Goal: Find contact information: Find contact information

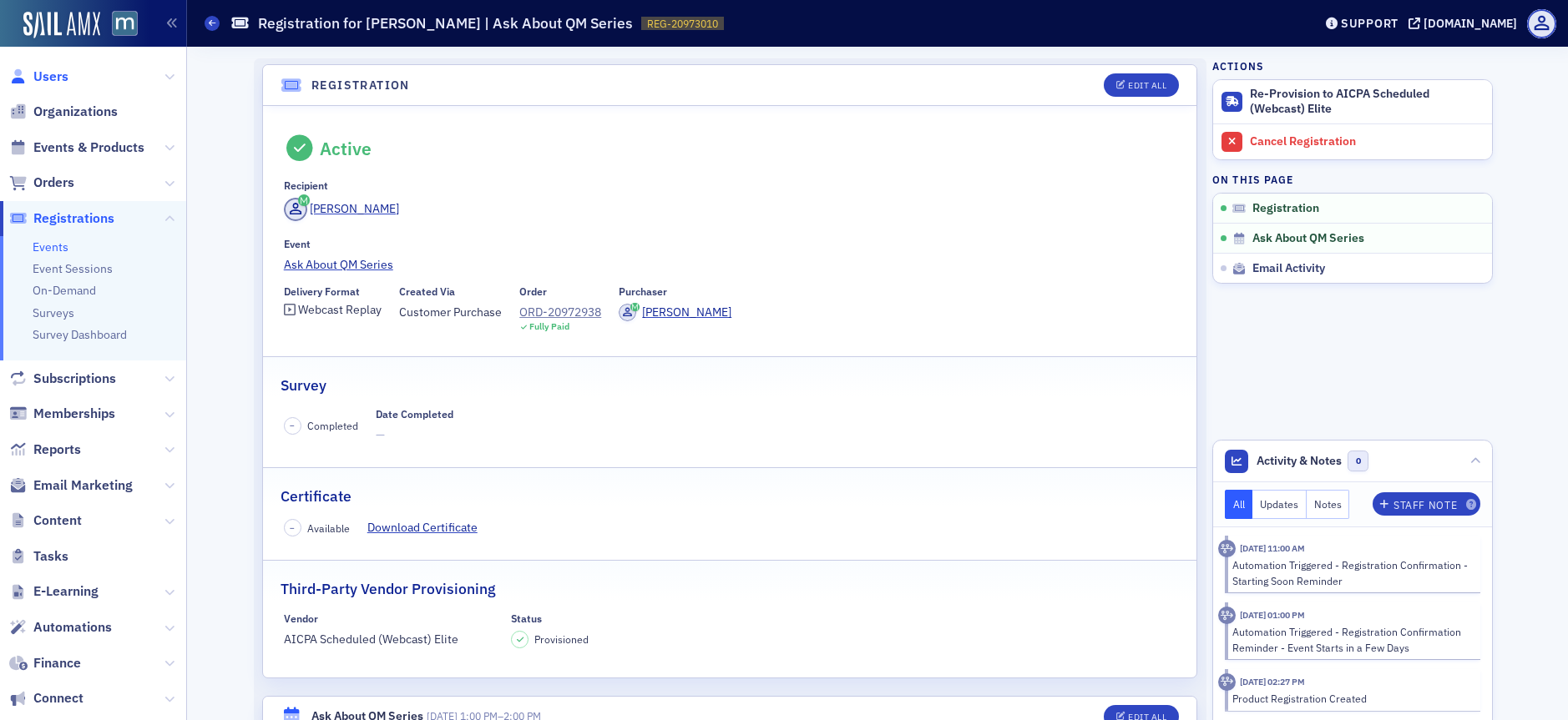
click at [40, 76] on span "Users" at bounding box center [51, 76] width 35 height 18
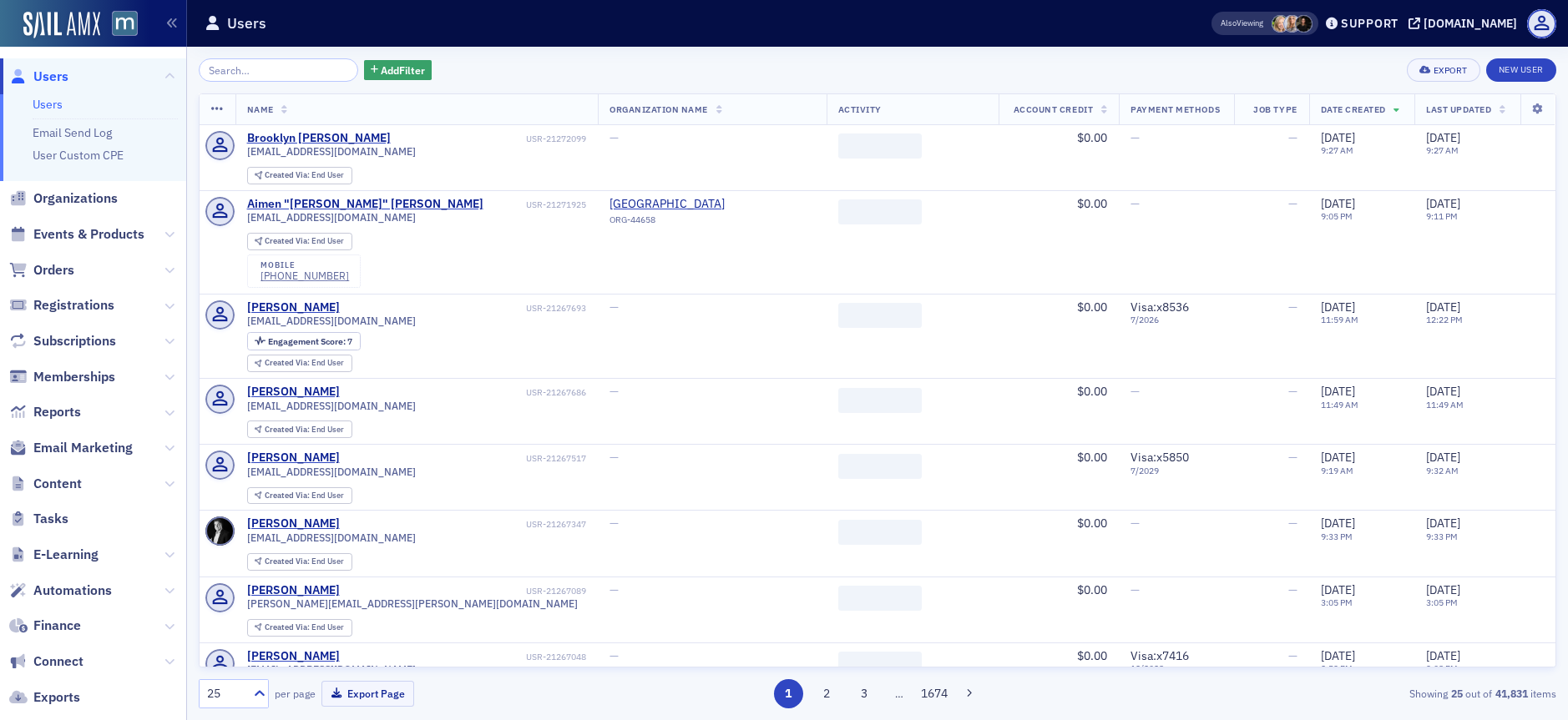
click at [323, 73] on input "search" at bounding box center [278, 70] width 160 height 23
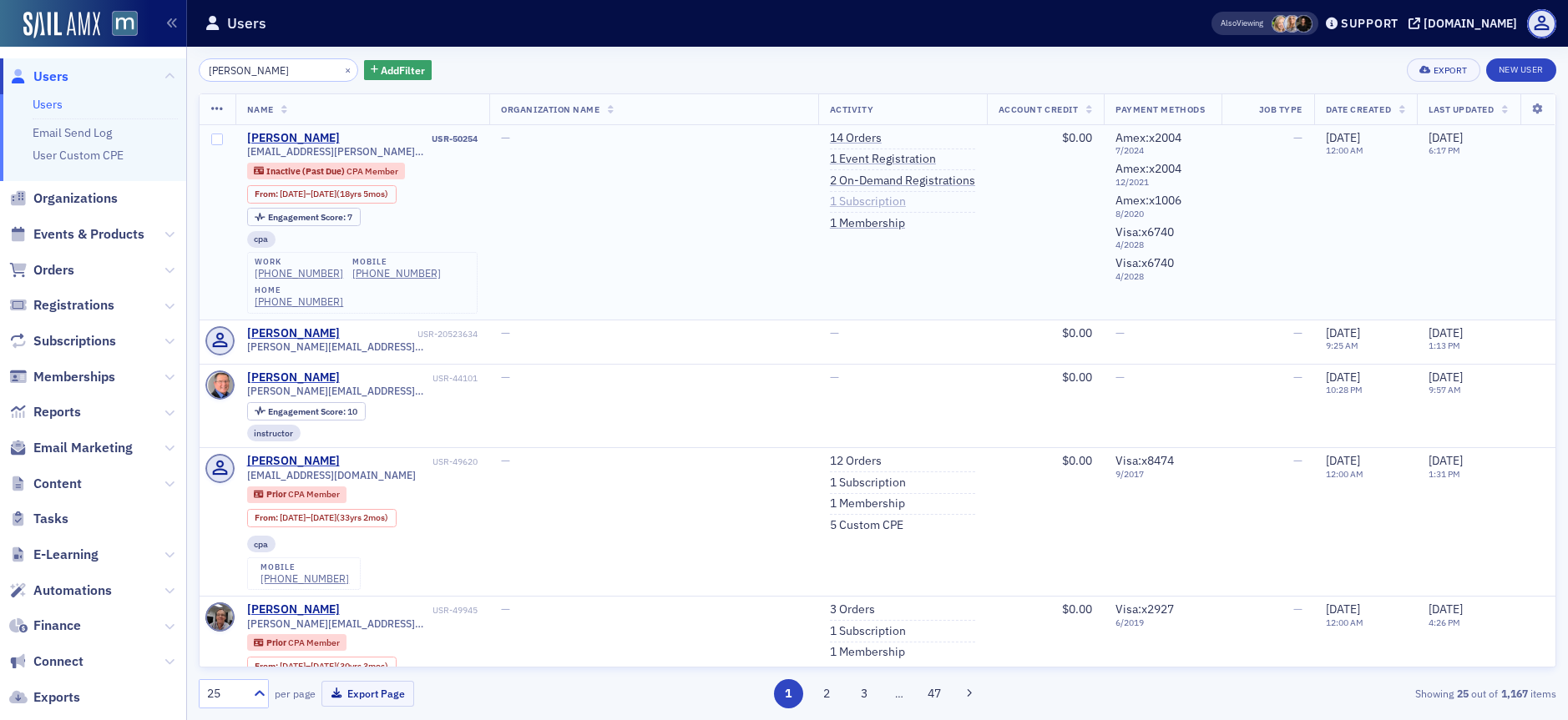
type input "[PERSON_NAME]"
click at [843, 195] on link "1 Subscription" at bounding box center [867, 202] width 76 height 15
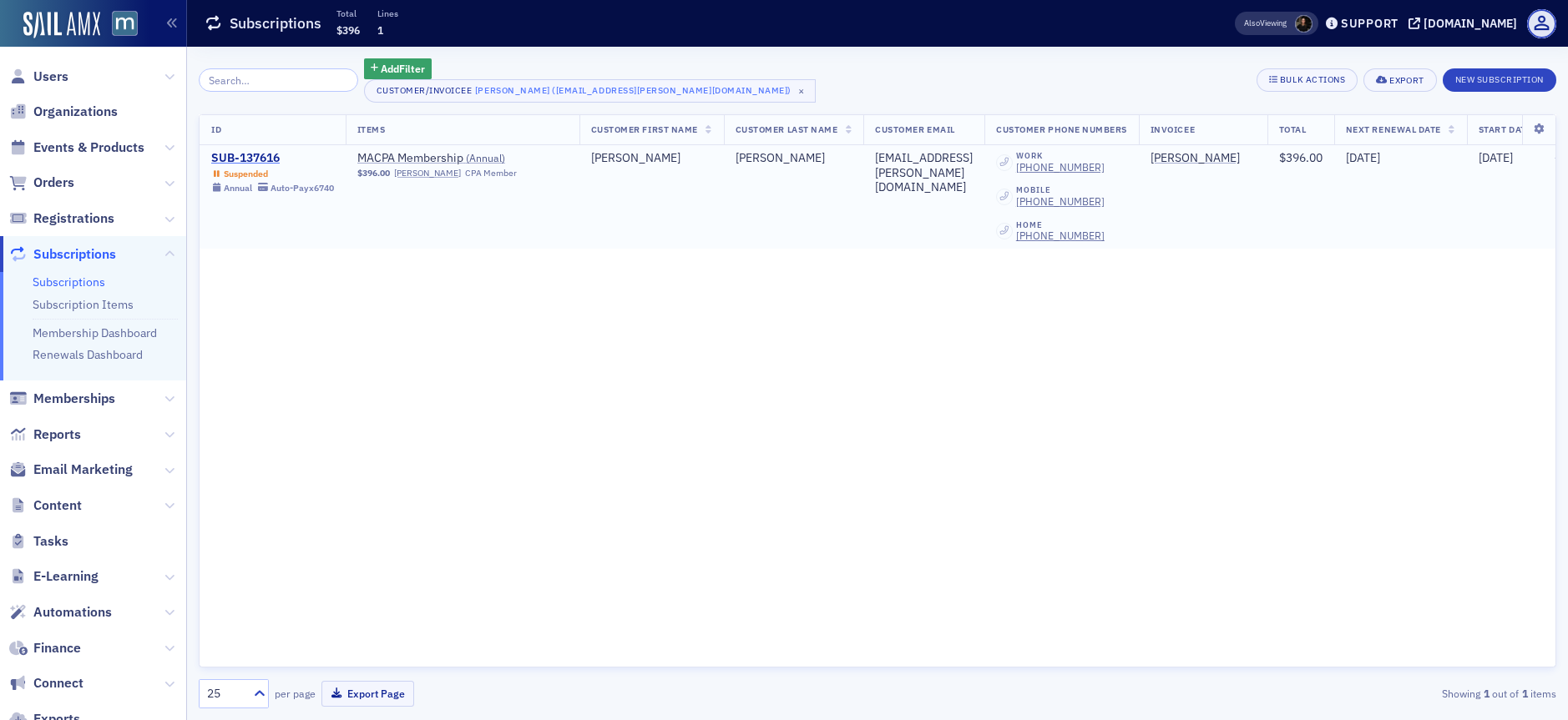
click at [277, 160] on div "SUB-137616" at bounding box center [272, 158] width 123 height 15
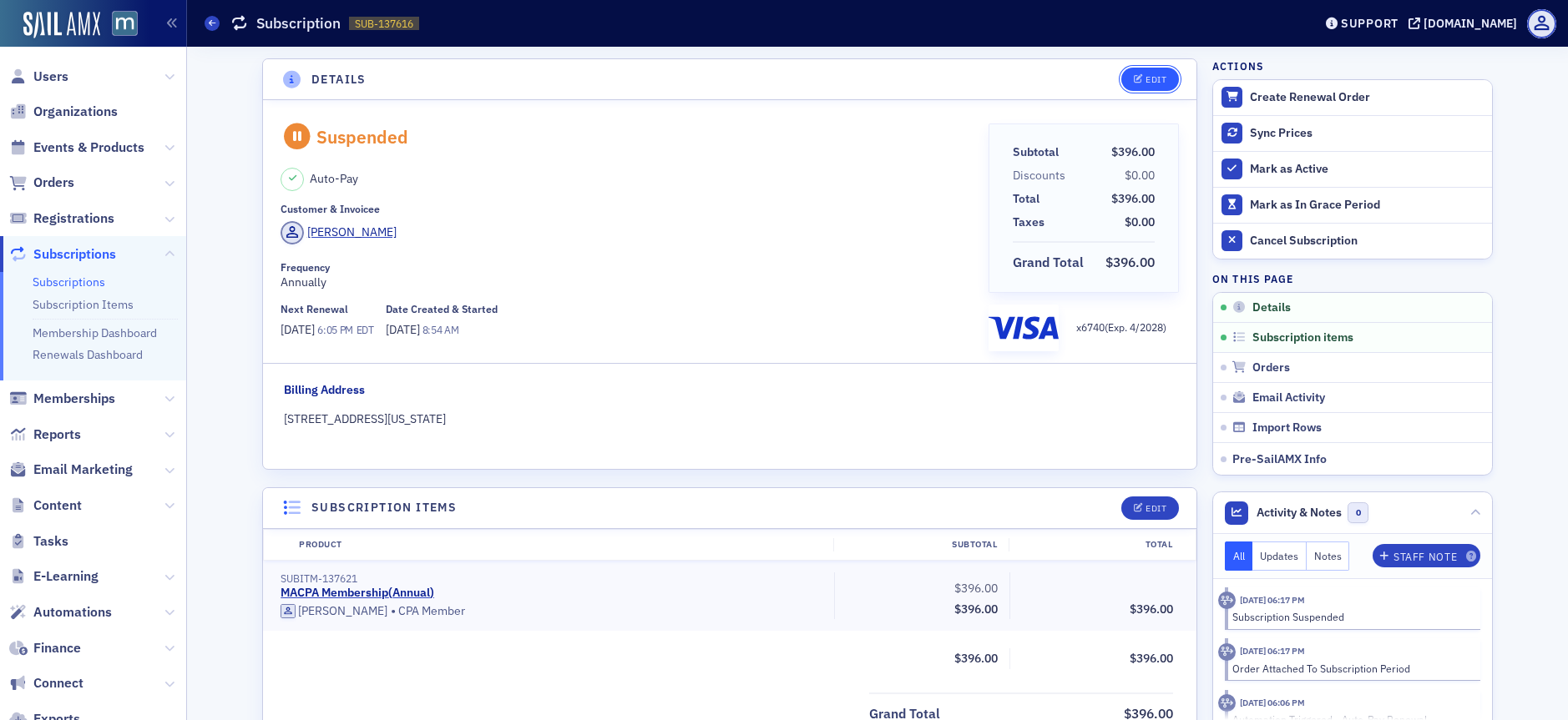
click at [1134, 80] on icon "button" at bounding box center [1139, 79] width 10 height 9
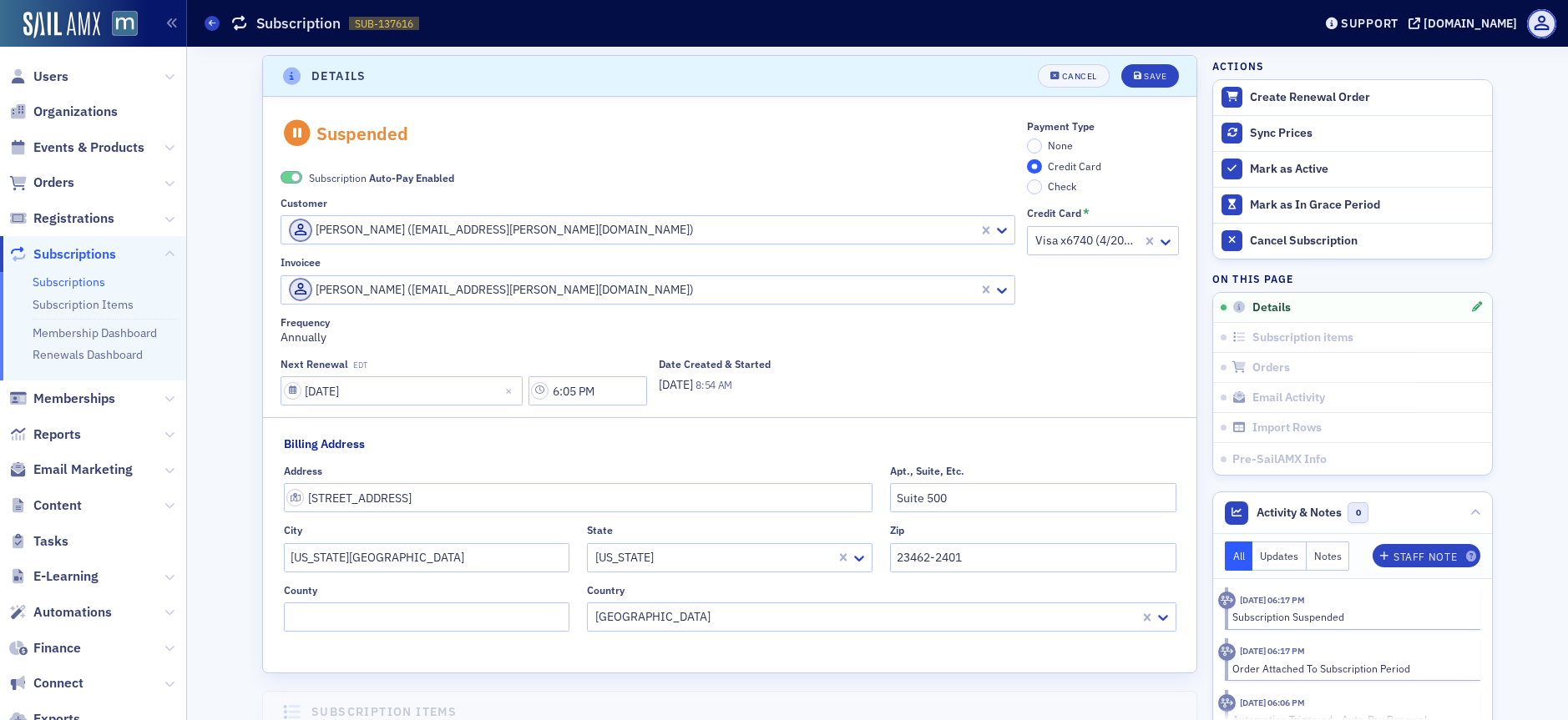
click at [291, 180] on span at bounding box center [295, 177] width 9 height 9
click at [1027, 145] on input "None" at bounding box center [1034, 145] width 15 height 15
click at [1147, 80] on div "Save" at bounding box center [1155, 76] width 22 height 9
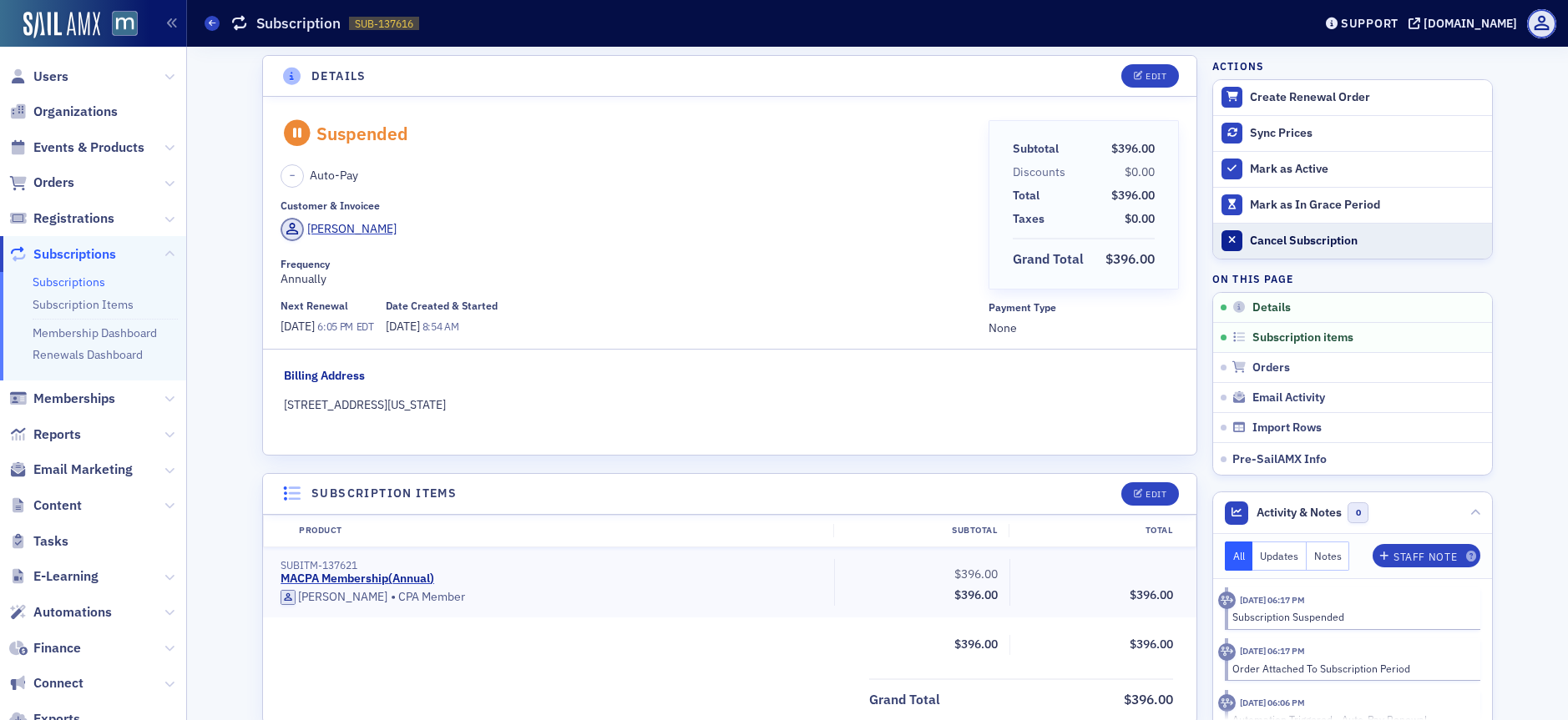
click at [1249, 239] on div "Cancel Subscription" at bounding box center [1366, 240] width 234 height 15
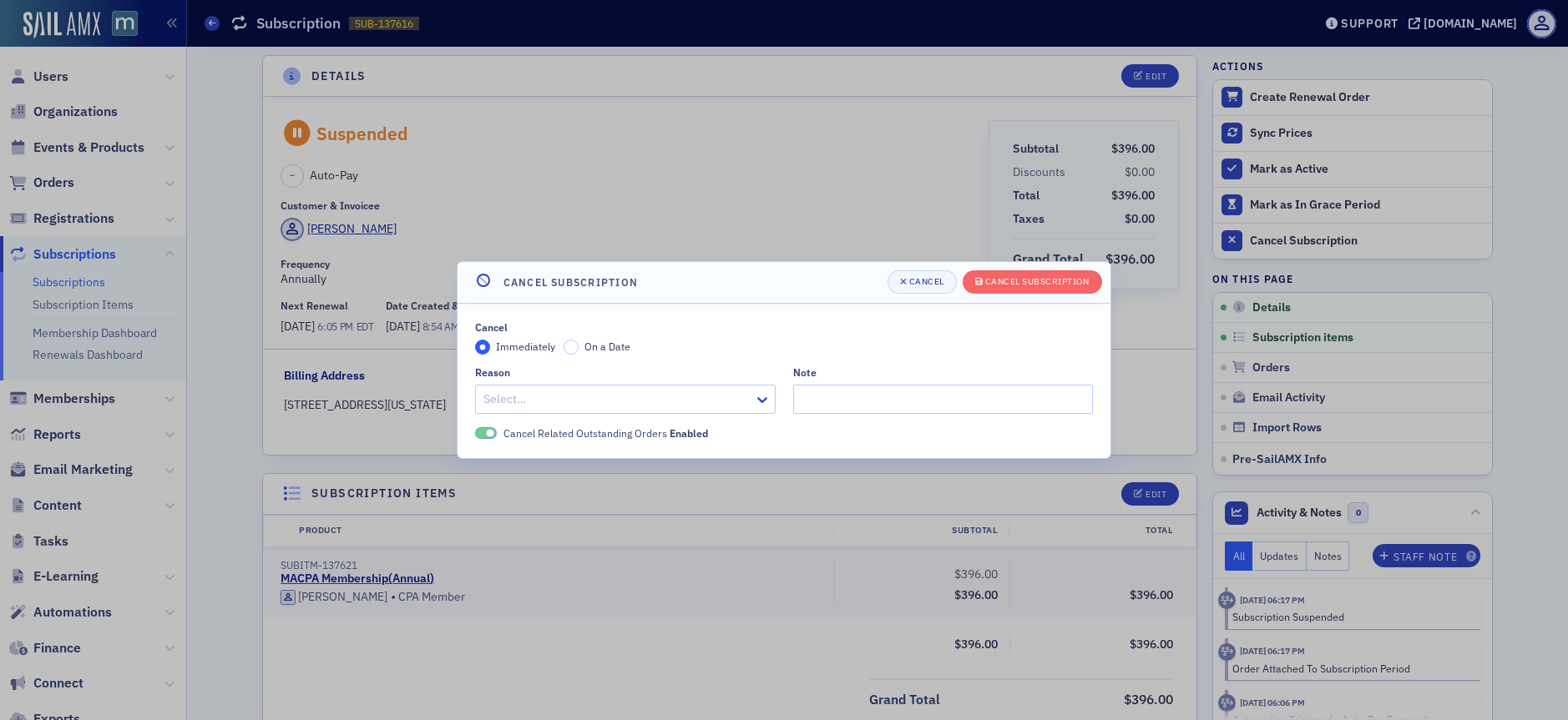
click at [757, 388] on div at bounding box center [764, 399] width 21 height 27
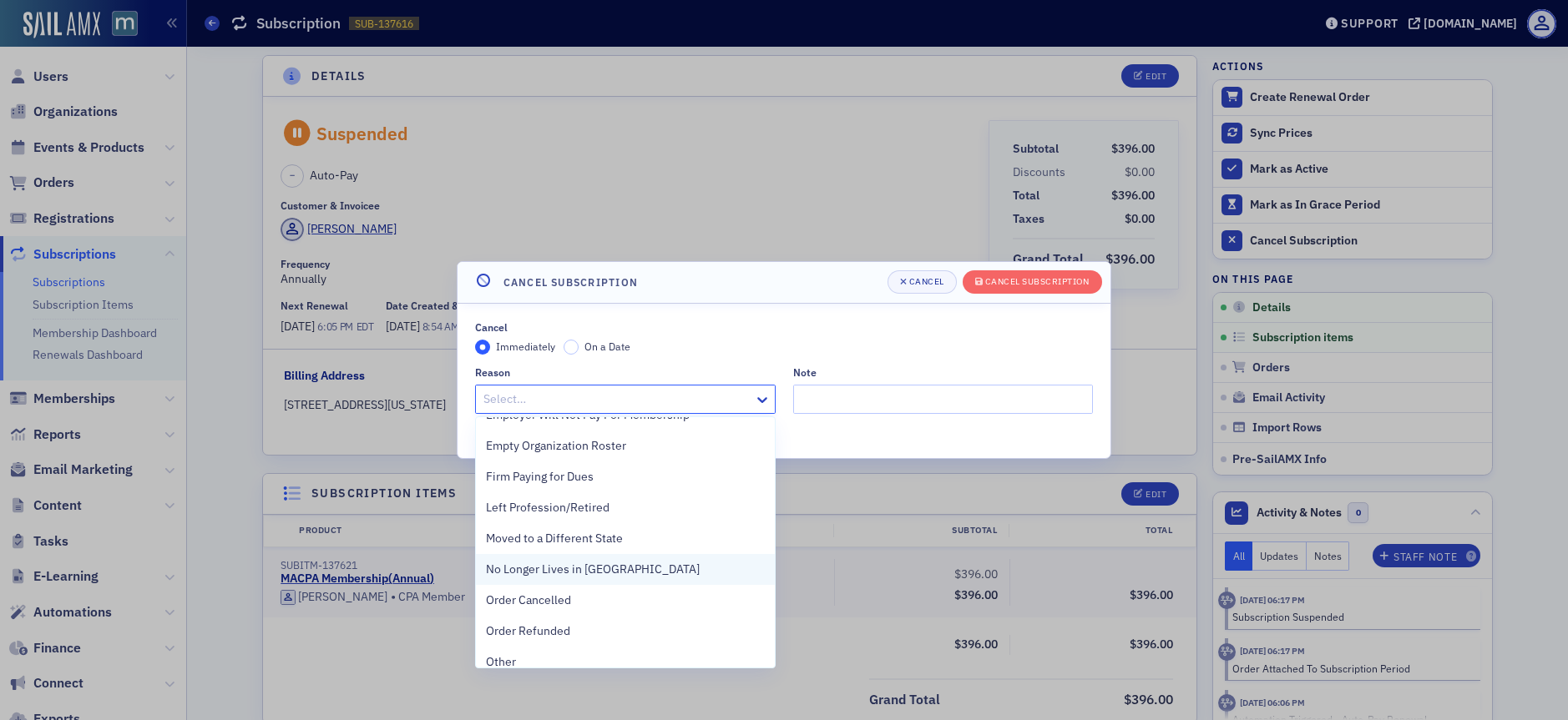
scroll to position [210, 0]
click at [582, 530] on span "Moved to a Different State" at bounding box center [554, 534] width 137 height 17
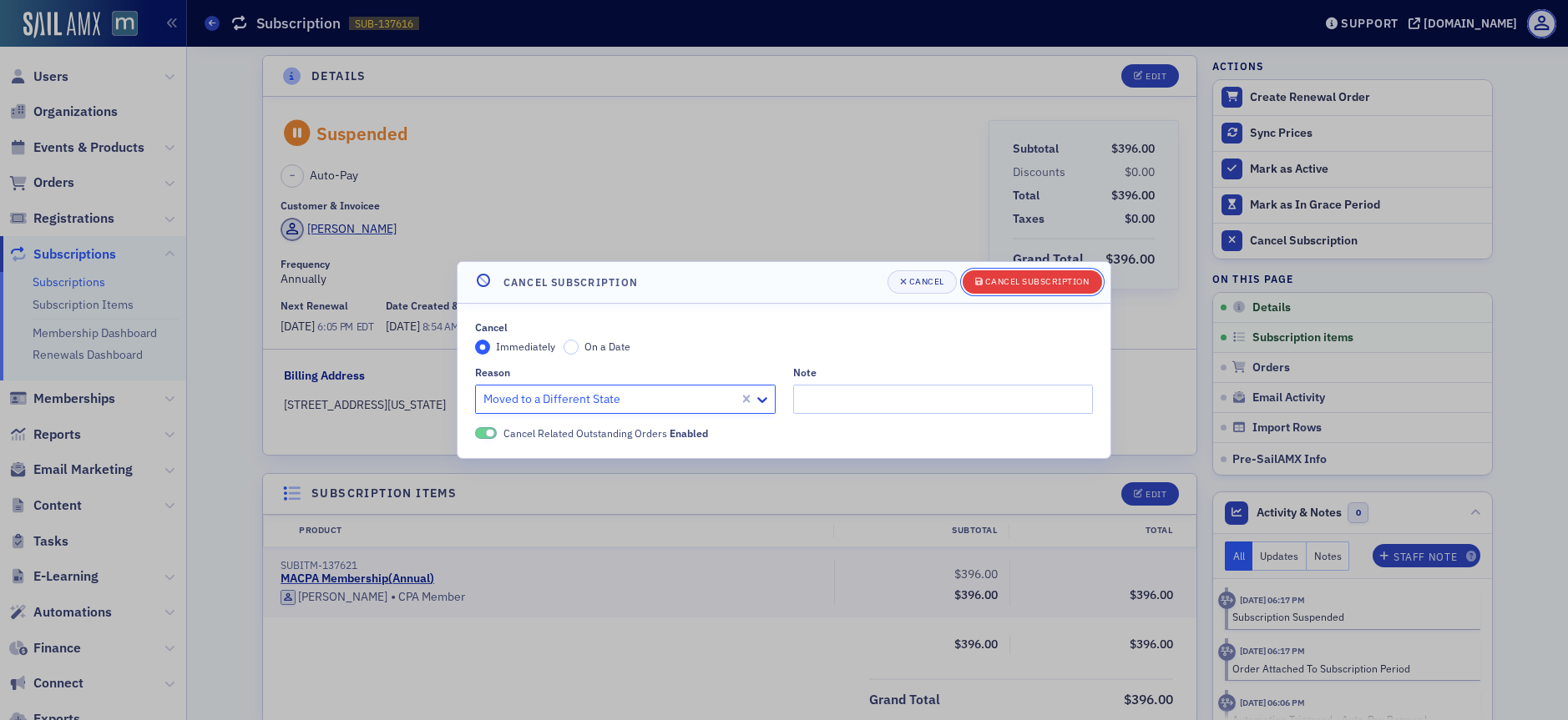
click at [996, 284] on div "Cancel Subscription" at bounding box center [1037, 281] width 105 height 9
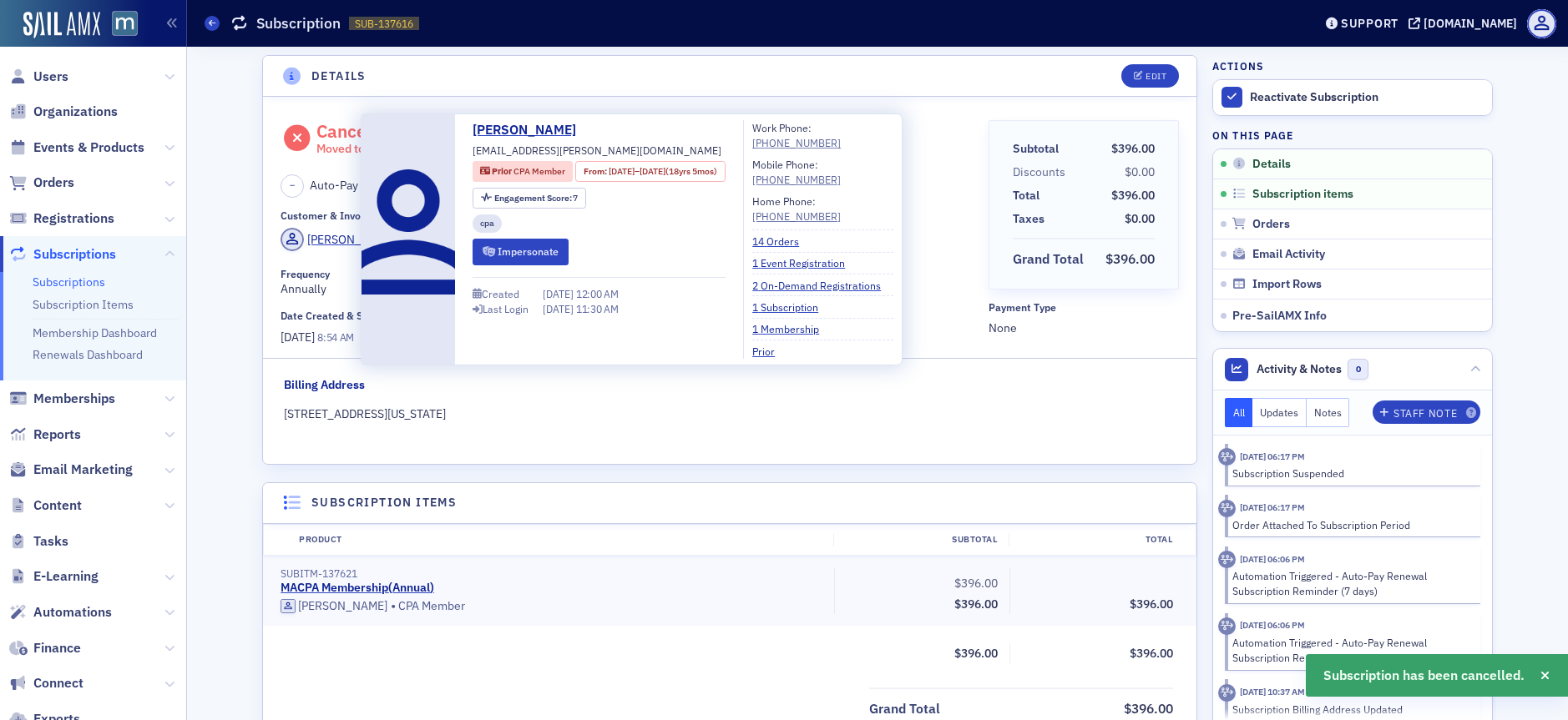
click at [520, 151] on span "[EMAIL_ADDRESS][PERSON_NAME][DOMAIN_NAME]" at bounding box center [597, 149] width 249 height 15
copy div "[EMAIL_ADDRESS][PERSON_NAME][DOMAIN_NAME]"
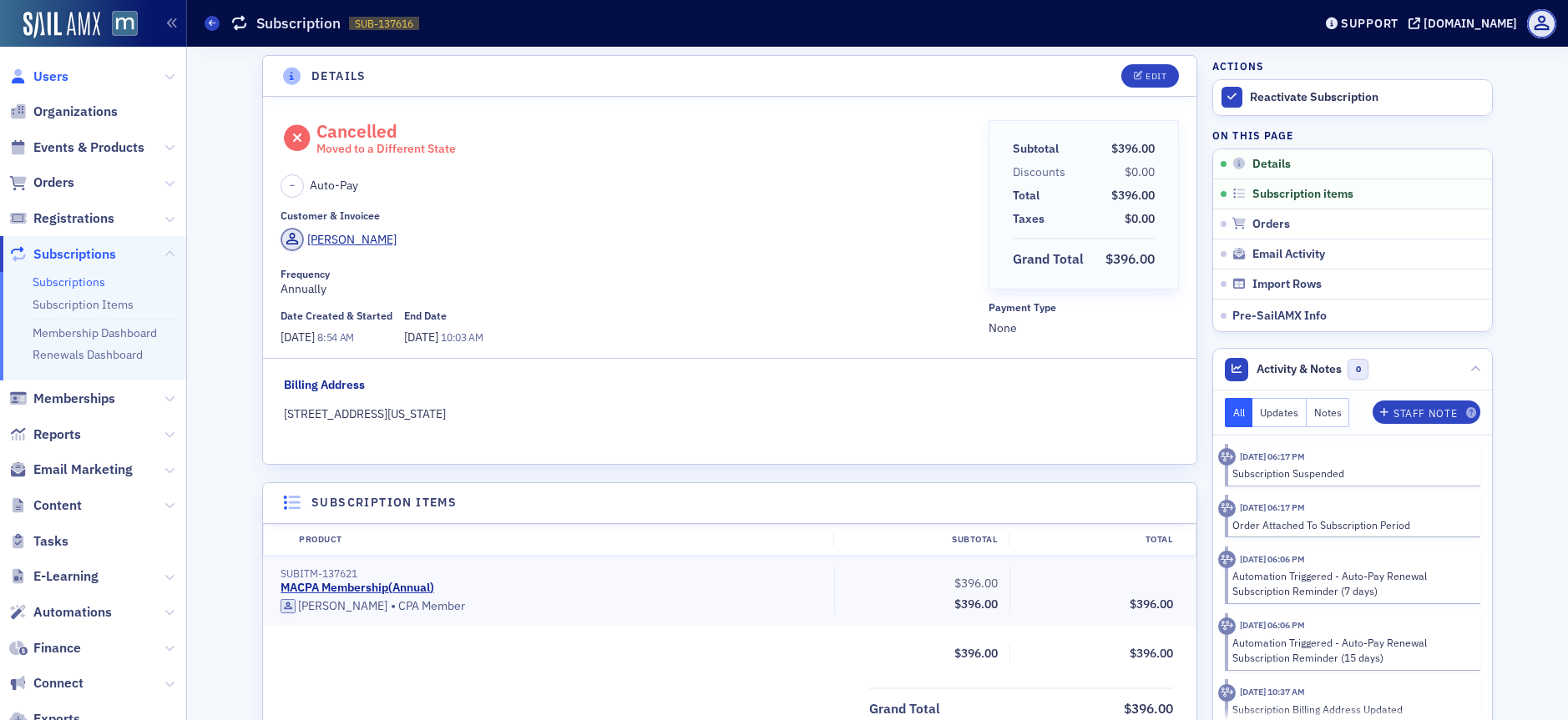
click at [43, 75] on span "Users" at bounding box center [51, 76] width 35 height 18
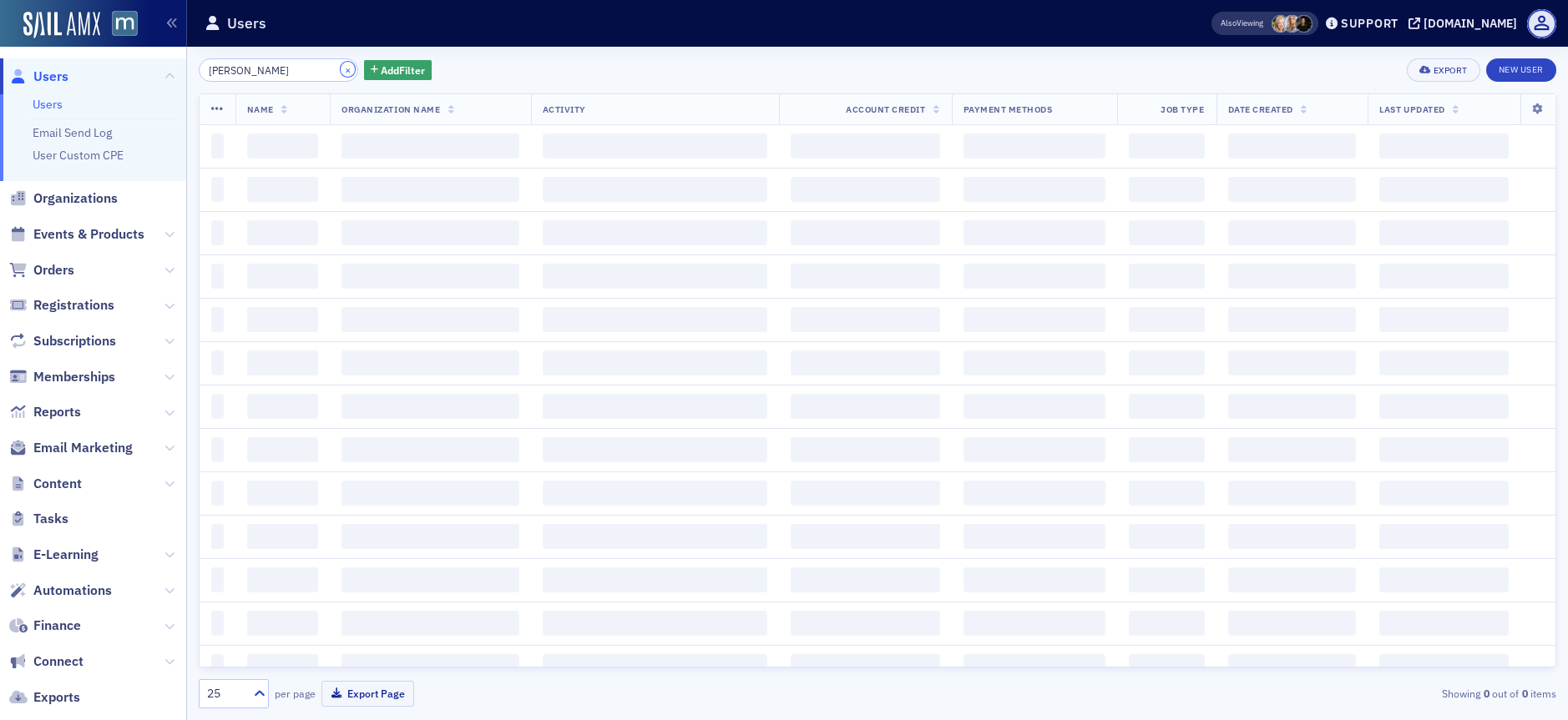
click at [341, 70] on button "×" at bounding box center [348, 69] width 15 height 15
click at [294, 70] on input "search" at bounding box center [278, 70] width 160 height 23
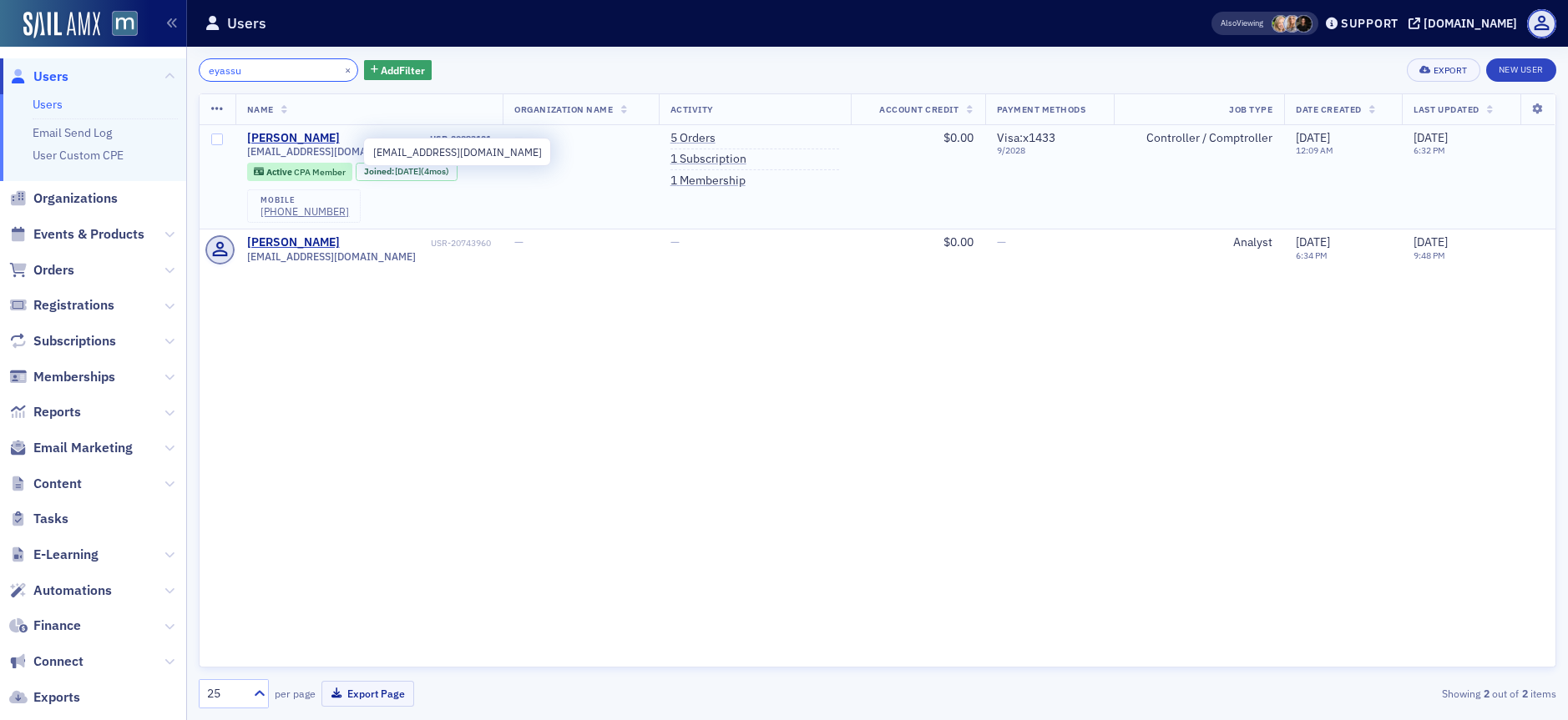
type input "eyassu"
click at [286, 148] on span "[EMAIL_ADDRESS][DOMAIN_NAME]" at bounding box center [331, 151] width 168 height 13
copy div "[EMAIL_ADDRESS][DOMAIN_NAME]"
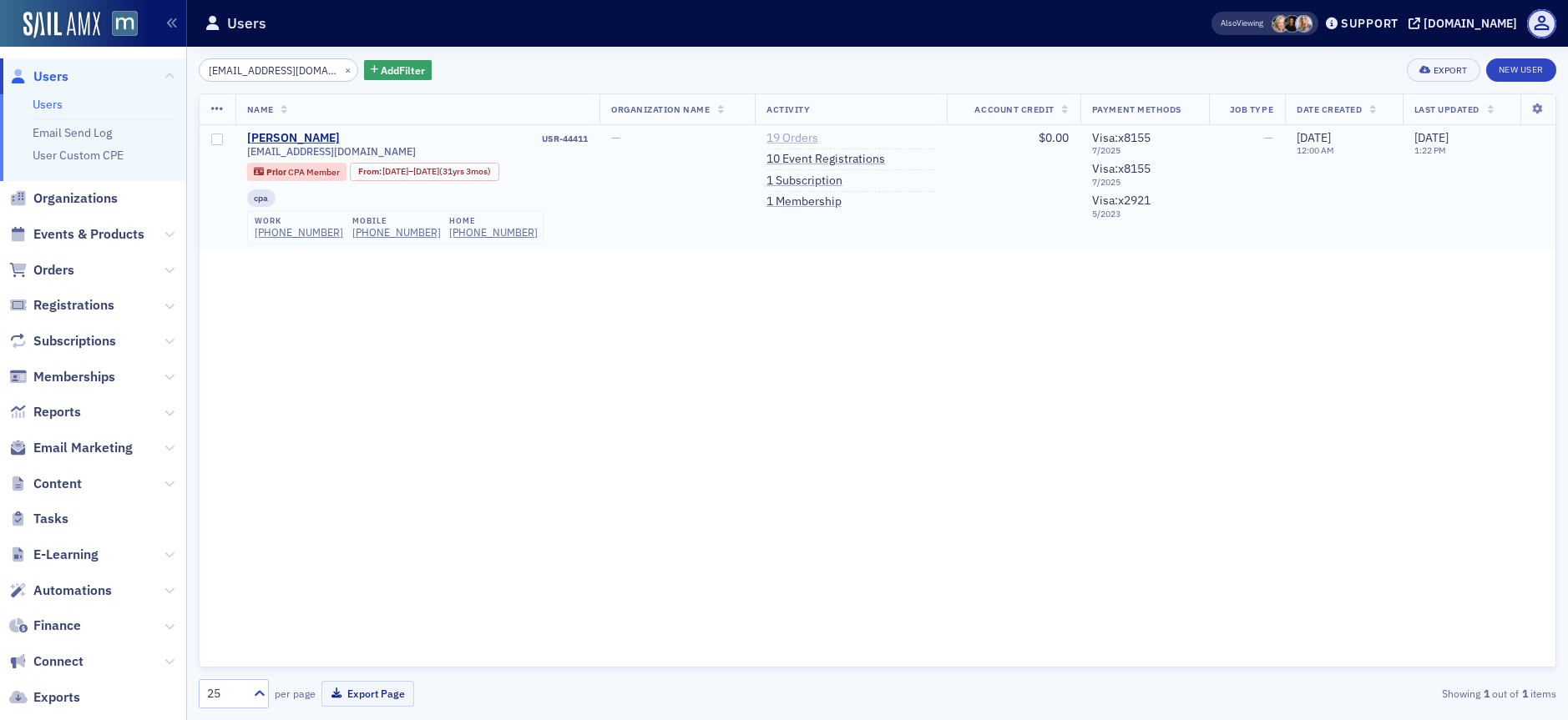
click at [766, 137] on link "19 Orders" at bounding box center [792, 138] width 52 height 15
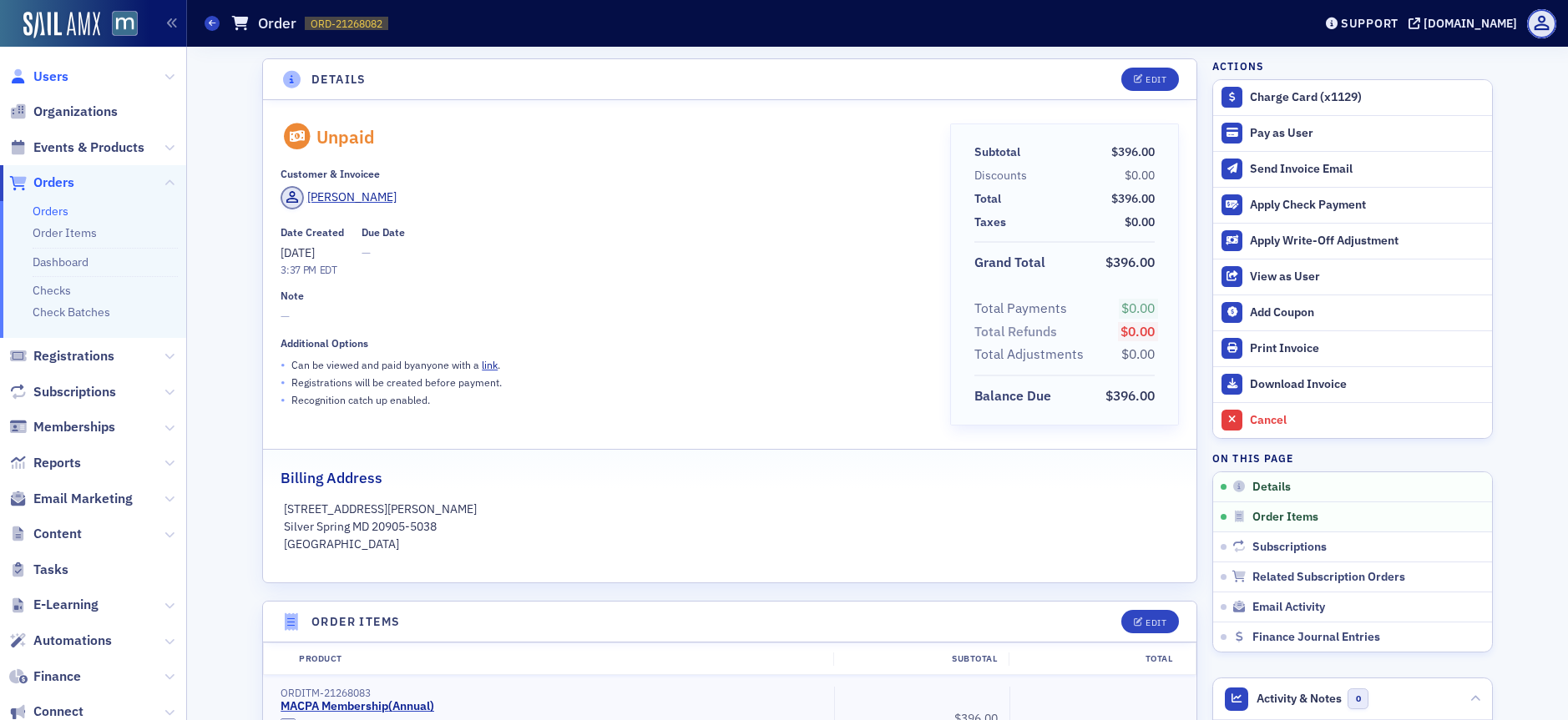
click at [64, 76] on span "Users" at bounding box center [51, 76] width 35 height 18
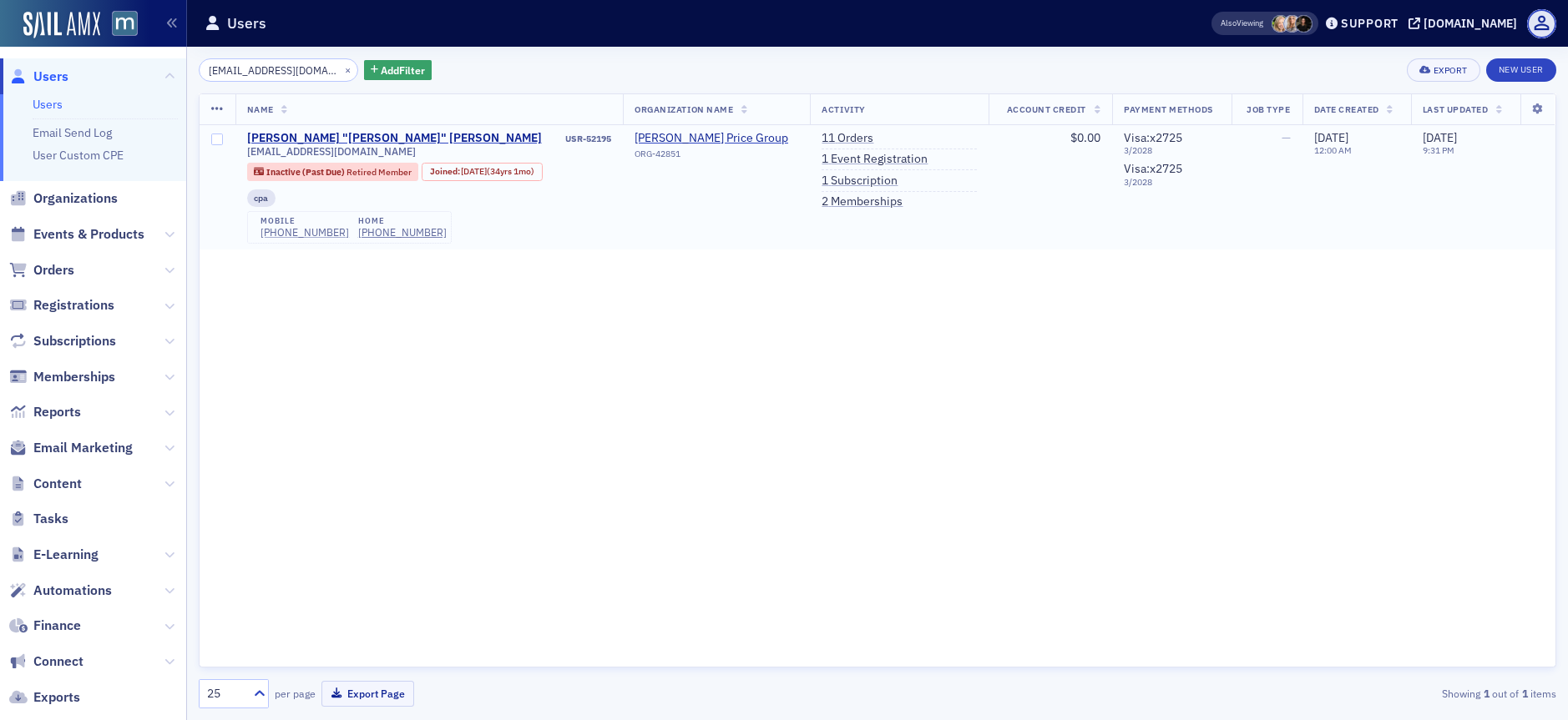
type input "lamcpa@rcn.com"
click at [303, 236] on div "(240) 603-3838" at bounding box center [304, 232] width 88 height 13
